Goal: Task Accomplishment & Management: Complete application form

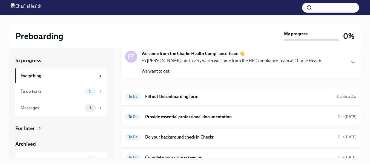
scroll to position [26, 0]
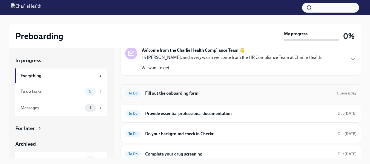
click at [184, 96] on div "To Do Fill out the onboarding form Due in a day" at bounding box center [240, 93] width 231 height 9
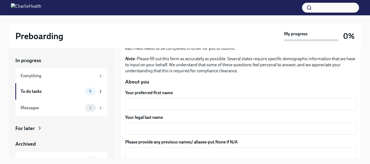
scroll to position [51, 0]
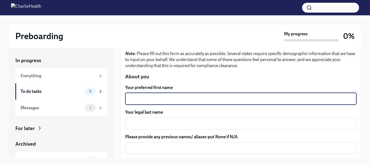
click at [251, 101] on textarea "Your preferred first name" at bounding box center [240, 99] width 225 height 7
type textarea "Crushonna"
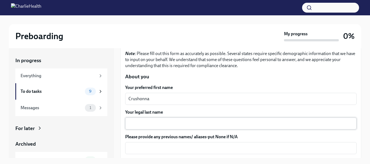
click at [199, 119] on div "x ​" at bounding box center [240, 124] width 231 height 12
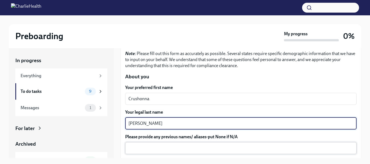
type textarea "[PERSON_NAME]"
click at [187, 148] on textarea "Please provide any previous names/ aliases-put None if N/A" at bounding box center [240, 148] width 225 height 7
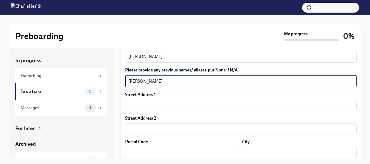
scroll to position [134, 0]
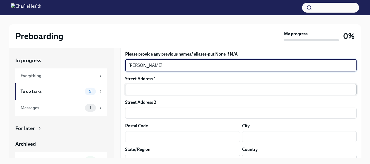
type textarea "[PERSON_NAME]"
click at [282, 91] on input "text" at bounding box center [240, 89] width 231 height 11
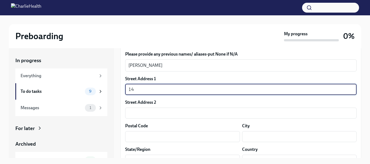
type input "1"
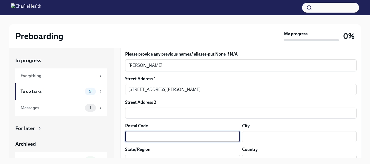
click at [165, 138] on input "text" at bounding box center [182, 136] width 115 height 11
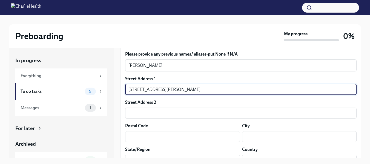
click at [189, 90] on input "[STREET_ADDRESS][PERSON_NAME]" at bounding box center [240, 89] width 231 height 11
type input "[STREET_ADDRESS][PERSON_NAME]"
click at [156, 138] on input "text" at bounding box center [182, 136] width 115 height 11
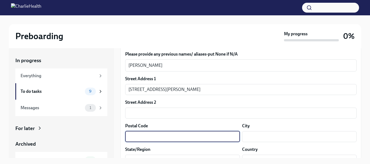
type input "s"
type input "77583"
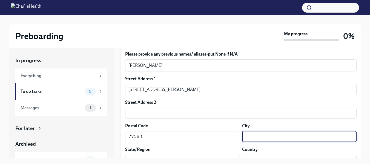
click at [251, 135] on input "text" at bounding box center [299, 136] width 115 height 11
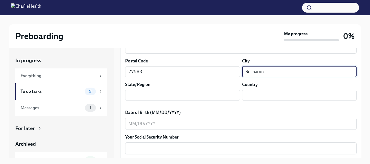
scroll to position [200, 0]
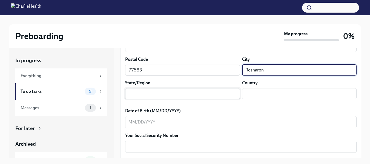
type input "Rosharon"
click at [219, 97] on input "text" at bounding box center [182, 93] width 115 height 11
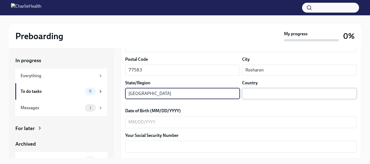
type input "[GEOGRAPHIC_DATA]"
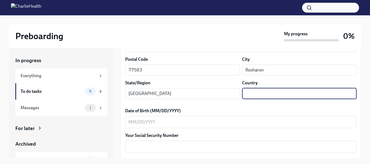
click at [253, 96] on input "text" at bounding box center [299, 93] width 115 height 11
type input "US"
click at [178, 124] on textarea "Date of Birth (MM/DD/YYYY)" at bounding box center [240, 122] width 225 height 7
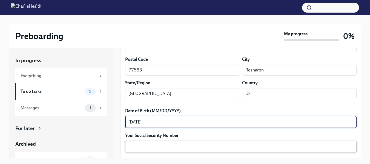
type textarea "[DATE]"
click at [161, 148] on textarea "Your Social Security Number" at bounding box center [240, 147] width 225 height 7
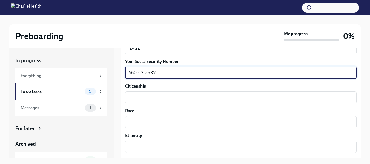
scroll to position [279, 0]
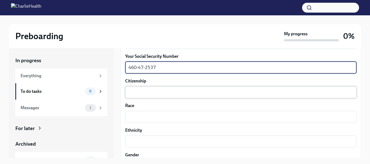
type textarea "460-47-2537"
click at [333, 97] on div "x ​" at bounding box center [240, 92] width 231 height 12
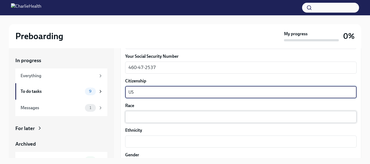
type textarea "US"
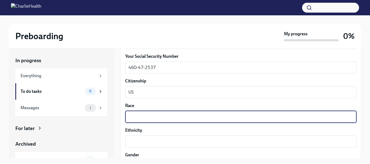
click at [304, 116] on textarea "Race" at bounding box center [240, 117] width 225 height 7
type textarea "Black"
click at [274, 144] on textarea "Ethnicity" at bounding box center [240, 141] width 225 height 7
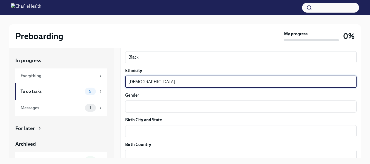
scroll to position [351, 0]
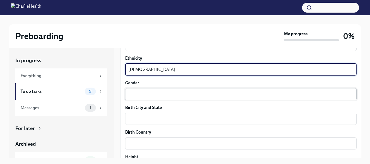
type textarea "[DEMOGRAPHIC_DATA]"
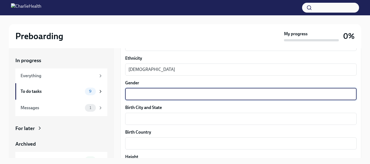
click at [329, 96] on textarea "Gender" at bounding box center [240, 94] width 225 height 7
type textarea "[DEMOGRAPHIC_DATA]"
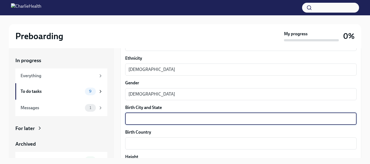
click at [288, 117] on textarea "Birth City and State" at bounding box center [240, 119] width 225 height 7
type textarea "[GEOGRAPHIC_DATA], [GEOGRAPHIC_DATA]"
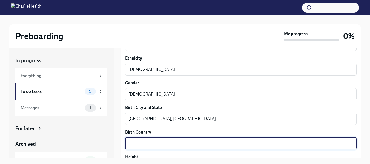
click at [234, 142] on textarea "Birth Country" at bounding box center [240, 143] width 225 height 7
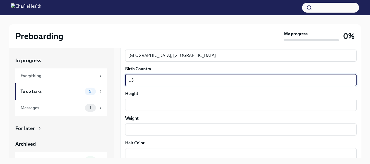
scroll to position [418, 0]
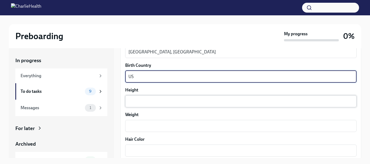
type textarea "US"
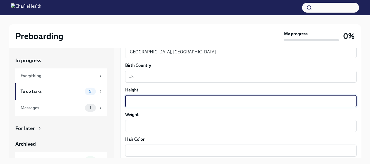
click at [288, 102] on textarea "Height" at bounding box center [240, 101] width 225 height 7
type textarea "5'4"
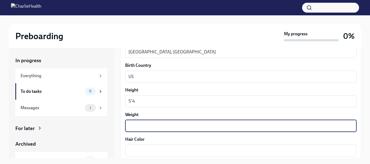
click at [257, 125] on textarea "Weight" at bounding box center [240, 126] width 225 height 7
type textarea "150"
click at [202, 151] on textarea "Hair Color" at bounding box center [240, 150] width 225 height 7
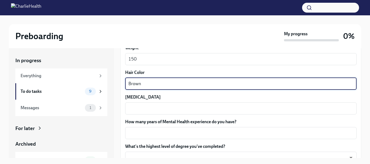
scroll to position [487, 0]
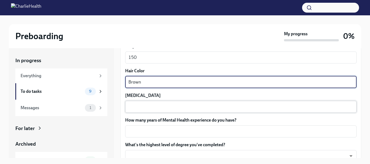
type textarea "Brown"
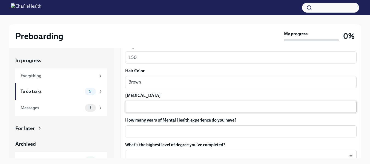
click at [301, 110] on div "x ​" at bounding box center [240, 107] width 231 height 12
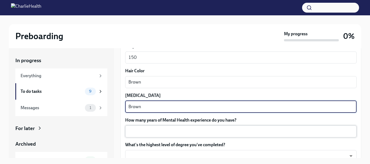
type textarea "Brown"
click at [262, 135] on div "x ​" at bounding box center [240, 131] width 231 height 12
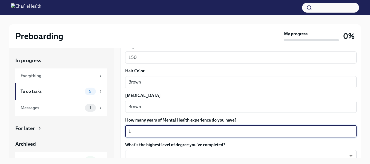
scroll to position [533, 0]
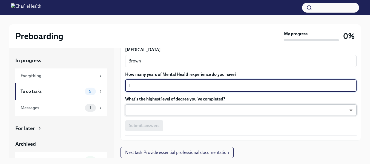
type textarea "1"
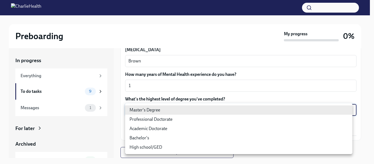
click at [259, 108] on body "Preboarding My progress 0% In progress Everything To do tasks 9 Messages 1 For …" at bounding box center [187, 86] width 374 height 173
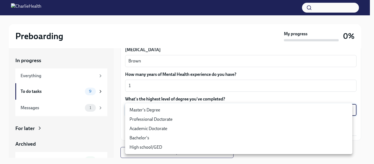
click at [241, 111] on li "Master's Degree" at bounding box center [238, 109] width 227 height 9
type input "2vBr-ghkD"
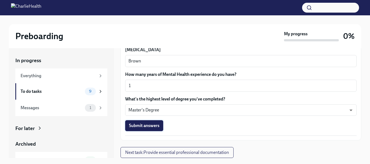
click at [155, 123] on span "Submit answers" at bounding box center [144, 125] width 30 height 5
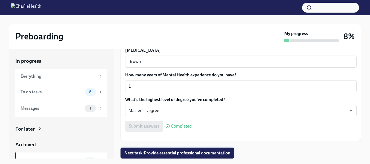
click at [233, 155] on button "Next task : Provide essential professional documentation" at bounding box center [178, 153] width 114 height 11
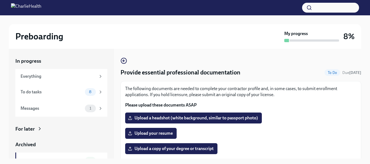
scroll to position [10, 0]
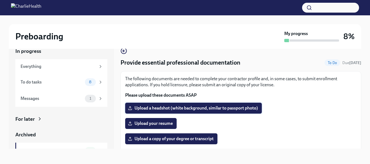
click at [159, 109] on span "Upload a headshot (white background, similar to passport photo)" at bounding box center [193, 107] width 129 height 5
click at [0, 0] on input "Upload a headshot (white background, similar to passport photo)" at bounding box center [0, 0] width 0 height 0
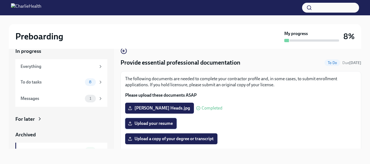
click at [156, 123] on span "Upload your resume" at bounding box center [151, 123] width 44 height 5
click at [0, 0] on input "Upload your resume" at bounding box center [0, 0] width 0 height 0
click at [175, 137] on span "Upload a copy of your degree or transcript" at bounding box center [171, 138] width 85 height 5
click at [0, 0] on input "Upload a copy of your degree or transcript" at bounding box center [0, 0] width 0 height 0
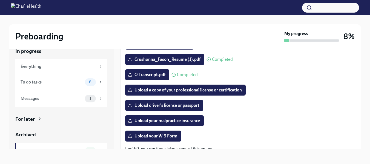
scroll to position [80, 0]
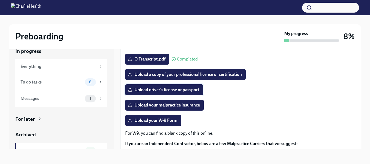
click at [184, 88] on span "Upload driver's license or passport" at bounding box center [164, 89] width 70 height 5
click at [0, 0] on input "Upload driver's license or passport" at bounding box center [0, 0] width 0 height 0
click at [174, 107] on span "Upload your malpractice insurance" at bounding box center [164, 104] width 71 height 5
click at [0, 0] on input "Upload your malpractice insurance" at bounding box center [0, 0] width 0 height 0
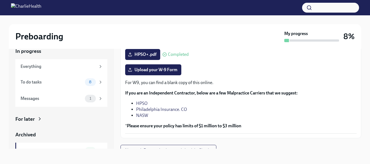
scroll to position [134, 0]
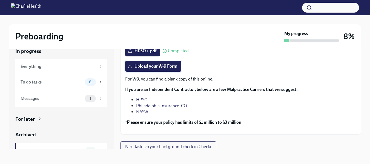
click at [161, 66] on span "Upload your W-9 Form" at bounding box center [153, 66] width 48 height 5
click at [0, 0] on input "Upload your W-9 Form" at bounding box center [0, 0] width 0 height 0
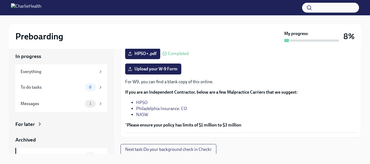
scroll to position [138, 0]
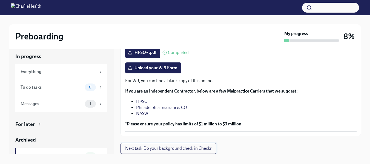
click at [202, 149] on span "Next task : Do your background check in Checkr" at bounding box center [168, 148] width 87 height 5
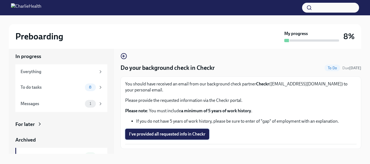
click at [197, 137] on span "I've provided all requested info in Checkr" at bounding box center [167, 133] width 76 height 5
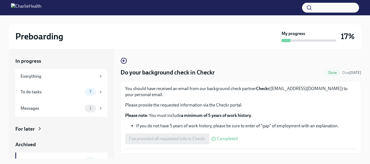
drag, startPoint x: 197, startPoint y: 137, endPoint x: 148, endPoint y: 47, distance: 102.6
click at [148, 47] on div "Preboarding My progress 17%" at bounding box center [185, 36] width 353 height 25
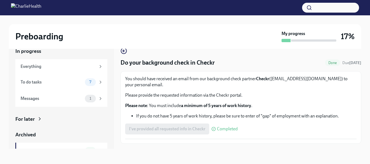
scroll to position [13, 0]
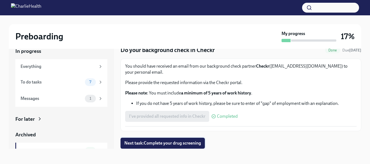
click at [198, 143] on span "Next task : Complete your drug screening" at bounding box center [162, 143] width 77 height 5
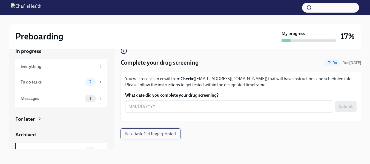
click at [145, 135] on span "Next task : Get fingerprinted" at bounding box center [150, 133] width 51 height 5
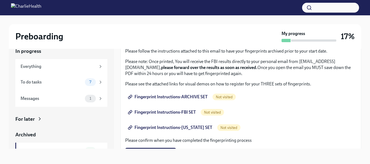
scroll to position [41, 0]
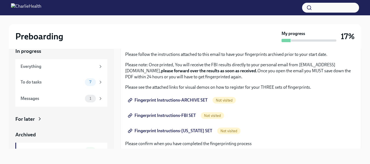
click at [180, 99] on span "Fingerprint Instructions-ARCHIVE SET" at bounding box center [168, 100] width 79 height 5
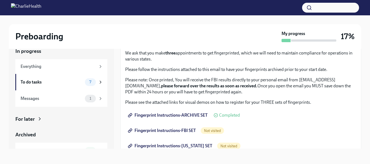
scroll to position [24, 0]
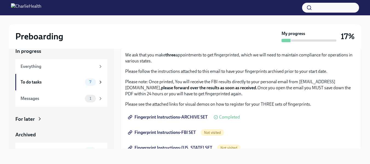
click at [165, 131] on span "Fingerprint Instructions-FBI SET" at bounding box center [162, 132] width 67 height 5
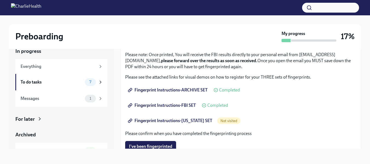
scroll to position [55, 0]
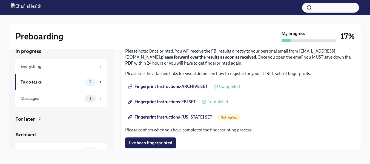
click at [184, 119] on span "Fingerprint Instructions-[US_STATE] SET" at bounding box center [170, 117] width 83 height 5
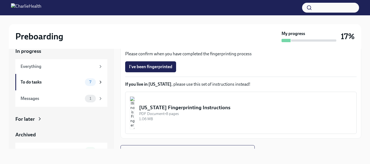
scroll to position [138, 0]
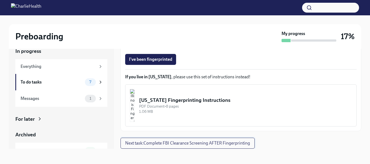
click at [236, 145] on span "Next task : Complete FBI Clearance Screening AFTER Fingerprinting" at bounding box center [187, 143] width 125 height 5
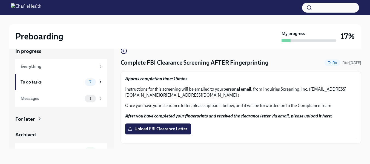
scroll to position [13, 0]
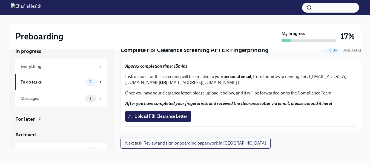
click at [221, 145] on span "Next task : Review and sign onboarding paperwork in [GEOGRAPHIC_DATA]" at bounding box center [195, 143] width 141 height 5
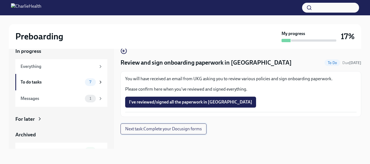
click at [186, 130] on span "Next task : Complete your Docusign forms" at bounding box center [163, 128] width 77 height 5
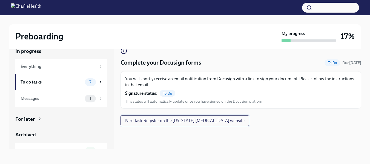
click at [150, 119] on span "Next task : Register on the [US_STATE] [MEDICAL_DATA] website" at bounding box center [184, 120] width 119 height 5
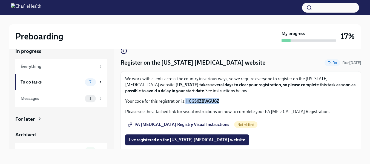
drag, startPoint x: 219, startPoint y: 100, endPoint x: 187, endPoint y: 100, distance: 32.1
click at [187, 100] on strong "HCGS6ZBWGU8Z" at bounding box center [202, 101] width 34 height 5
drag, startPoint x: 219, startPoint y: 100, endPoint x: 185, endPoint y: 102, distance: 33.5
click at [185, 102] on p "Your code for this registration is: HCGS6ZBWGU8Z" at bounding box center [240, 101] width 231 height 6
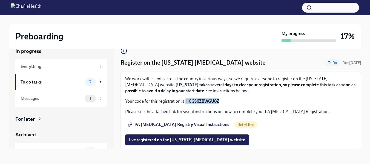
copy p "HCGS6ZBWGU8Z"
click at [195, 124] on span "PA [MEDICAL_DATA] Registry Visual Instructions" at bounding box center [179, 124] width 100 height 5
click at [159, 124] on span "PA [MEDICAL_DATA] Registry Visual Instructions" at bounding box center [179, 124] width 100 height 5
click at [199, 138] on span "I've registered on the [US_STATE] [MEDICAL_DATA] website" at bounding box center [187, 139] width 116 height 5
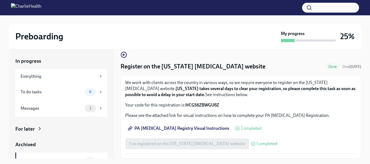
scroll to position [10, 0]
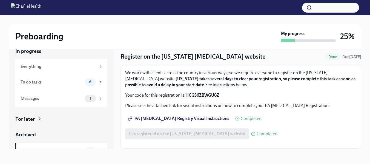
click at [303, 138] on div "I've registered on the [US_STATE] [MEDICAL_DATA] website Completed" at bounding box center [240, 133] width 231 height 11
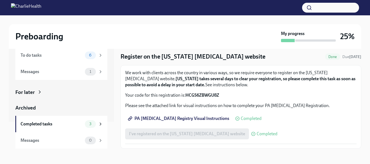
scroll to position [0, 0]
